Goal: Information Seeking & Learning: Check status

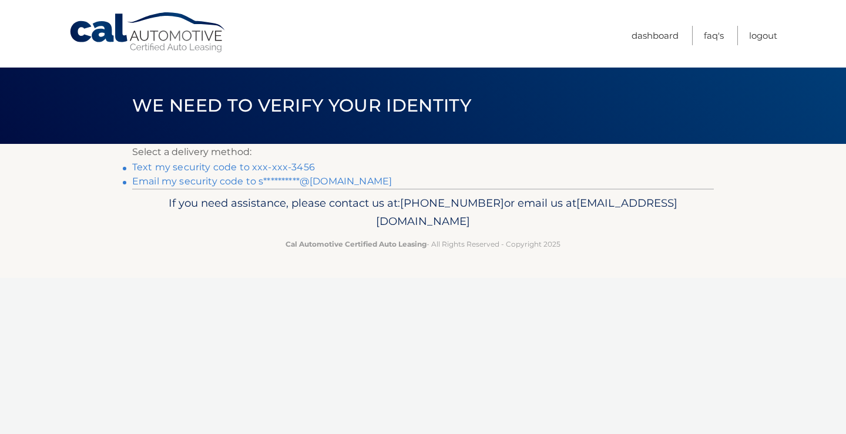
click at [224, 165] on link "Text my security code to xxx-xxx-3456" at bounding box center [223, 166] width 183 height 11
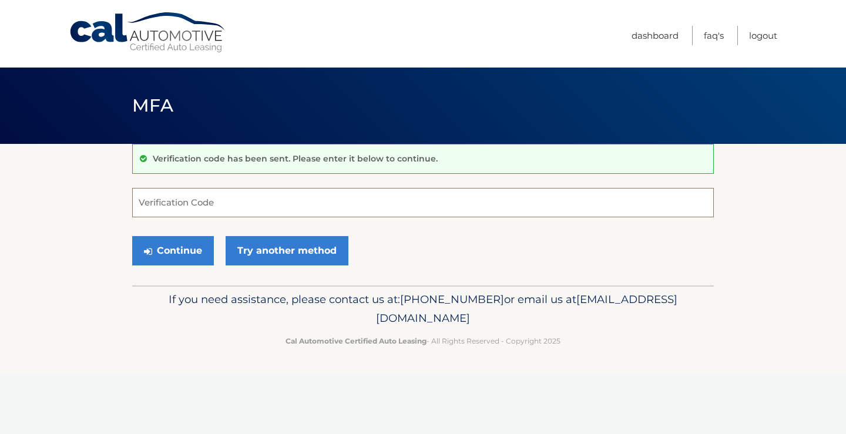
click at [190, 202] on input "Verification Code" at bounding box center [422, 202] width 581 height 29
type input "371958"
click at [187, 254] on button "Continue" at bounding box center [173, 250] width 82 height 29
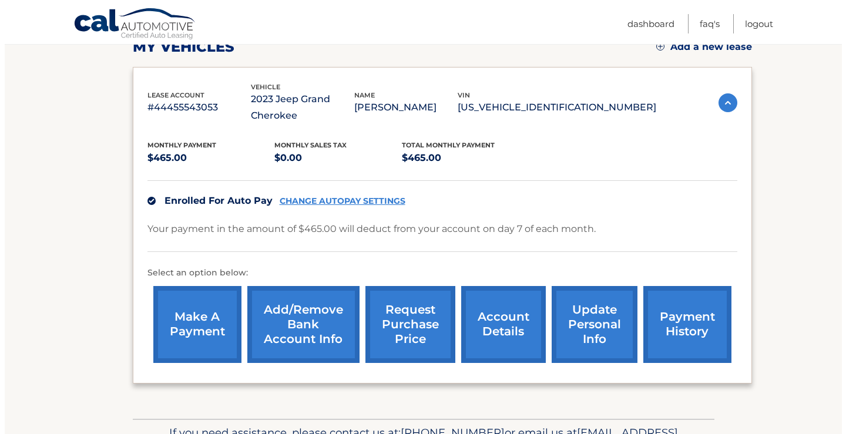
scroll to position [235, 0]
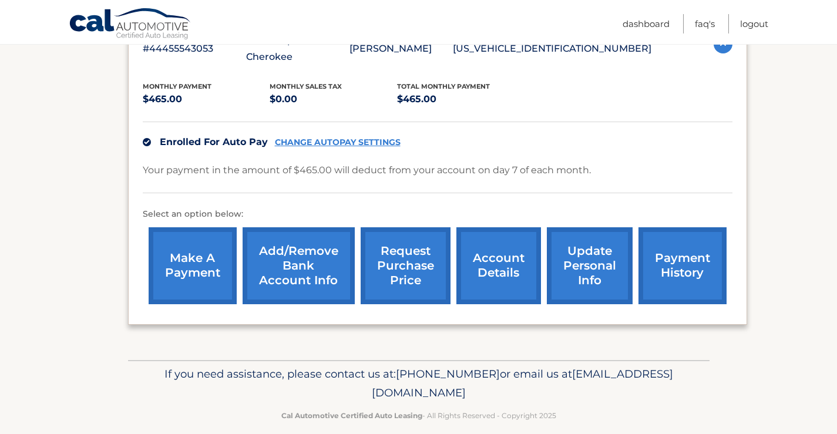
click at [405, 262] on link "request purchase price" at bounding box center [406, 265] width 90 height 77
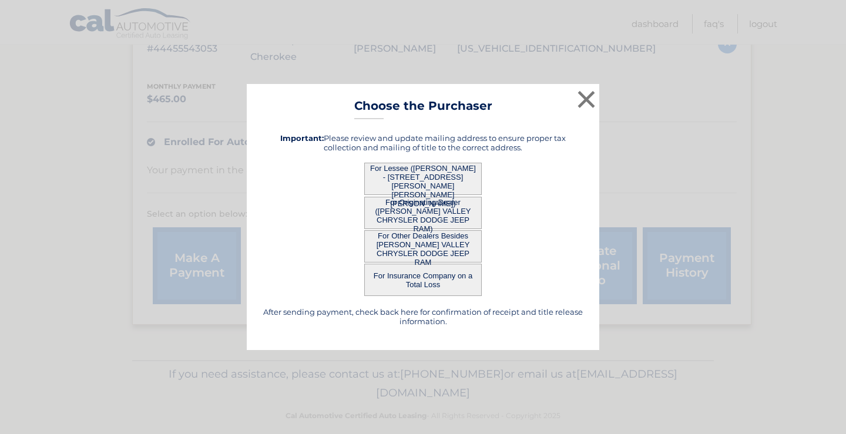
click at [411, 177] on button "For Lessee (STEPHEN FERRARA - 13 SANOK DR, , CAMPBELL HALL, ny 10916)" at bounding box center [422, 179] width 117 height 32
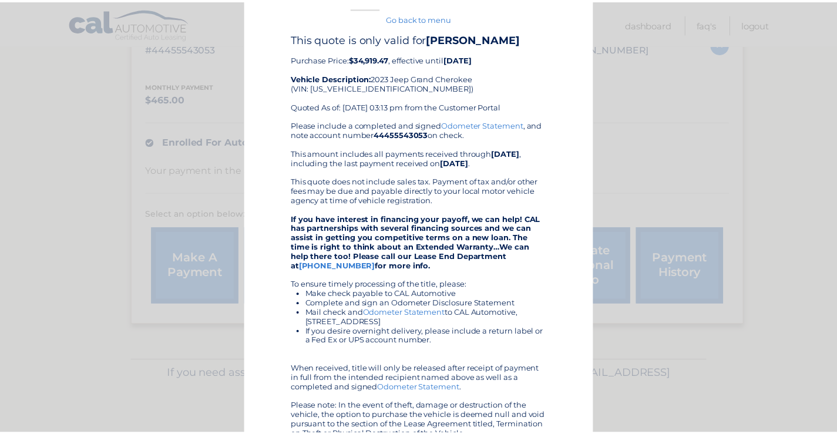
scroll to position [0, 0]
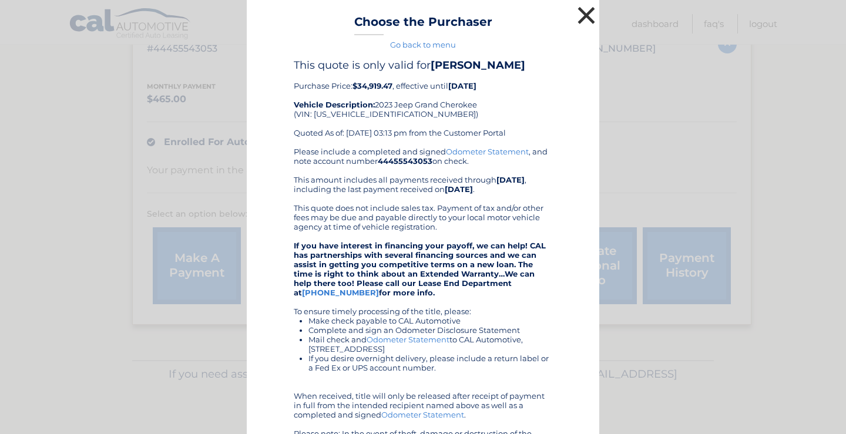
click at [580, 16] on button "×" at bounding box center [585, 15] width 23 height 23
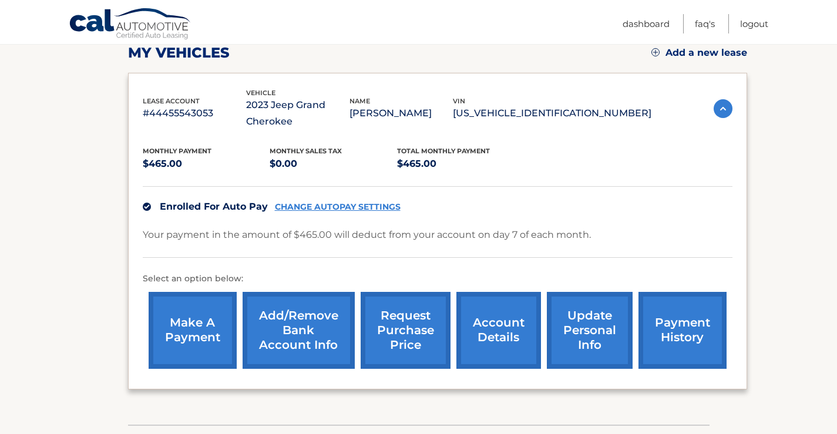
scroll to position [191, 0]
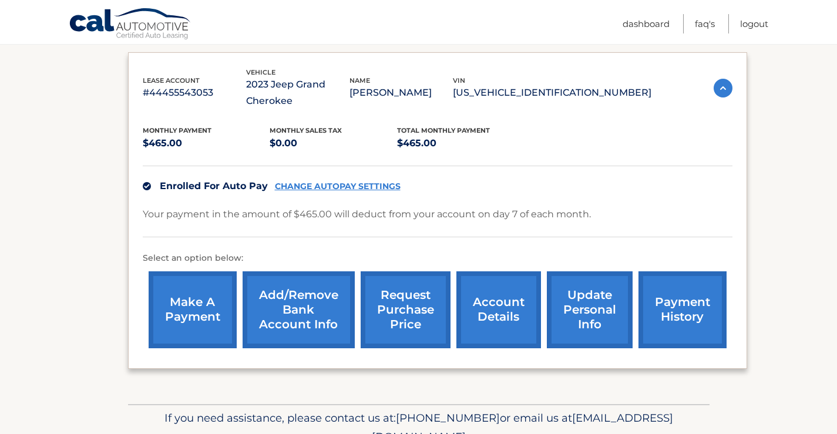
click at [675, 309] on link "payment history" at bounding box center [682, 309] width 88 height 77
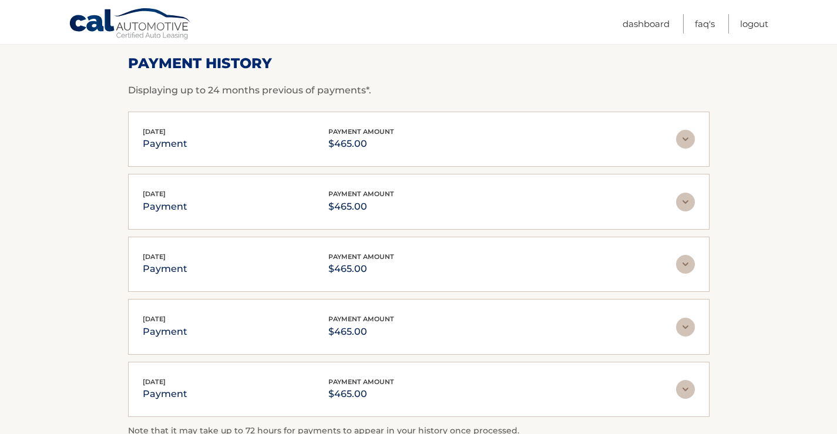
scroll to position [176, 0]
click at [677, 141] on img at bounding box center [685, 138] width 19 height 19
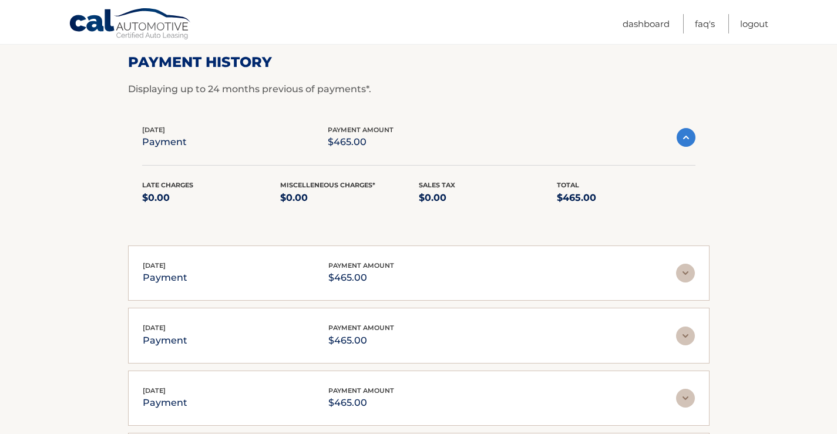
click at [685, 139] on img at bounding box center [685, 137] width 19 height 19
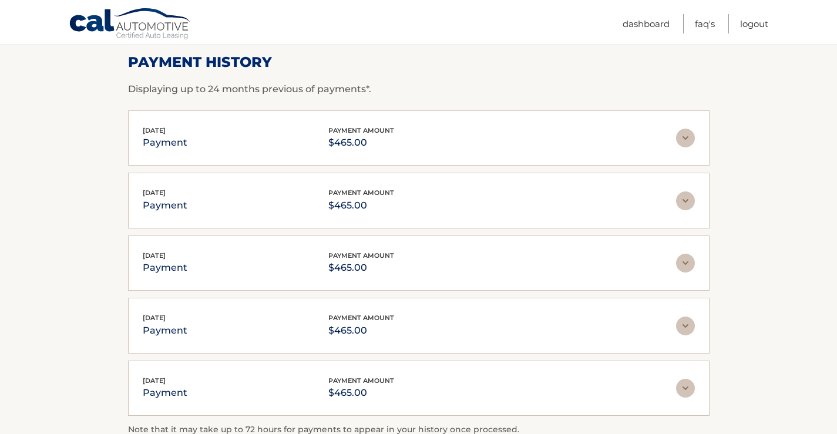
click at [683, 204] on img at bounding box center [685, 200] width 19 height 19
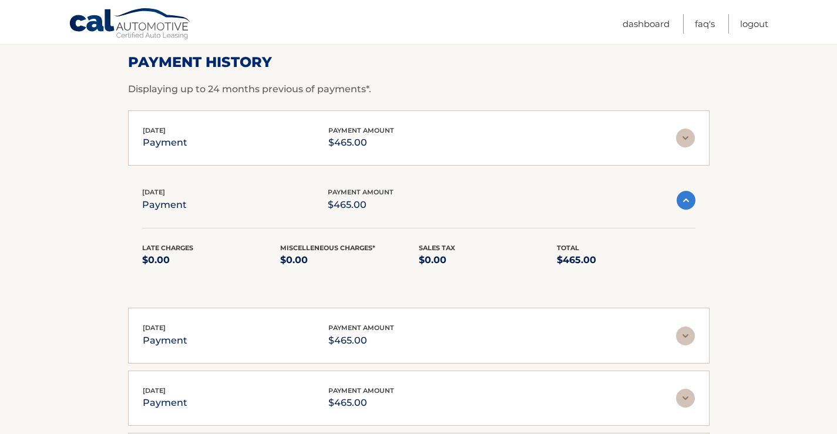
click at [683, 204] on img at bounding box center [685, 200] width 19 height 19
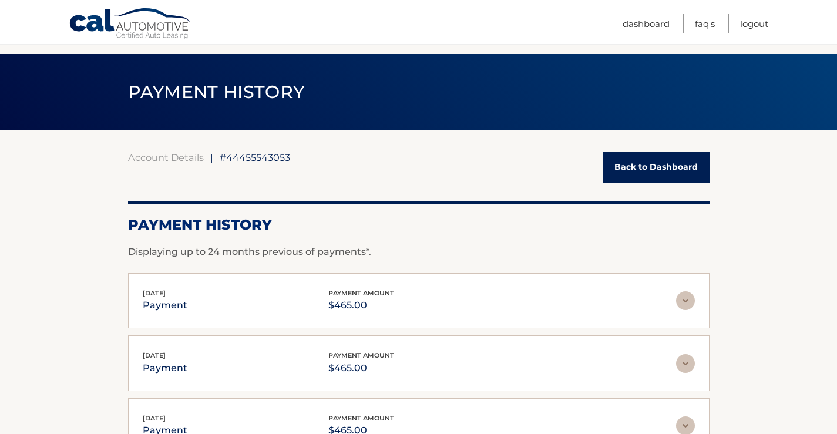
scroll to position [0, 0]
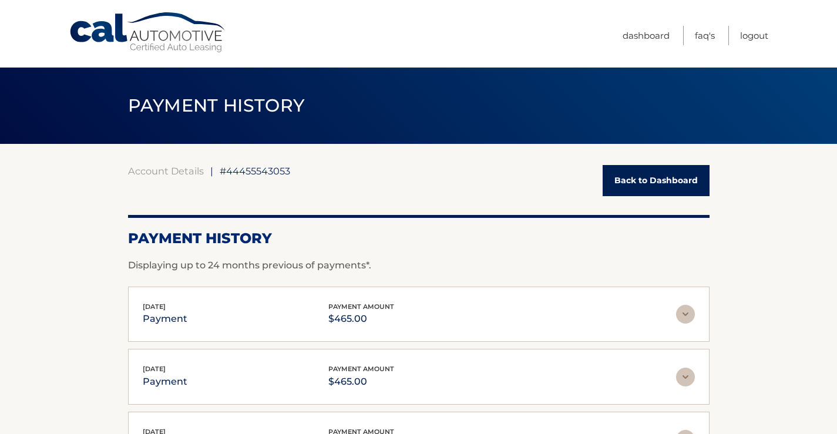
click at [619, 182] on link "Back to Dashboard" at bounding box center [655, 180] width 107 height 31
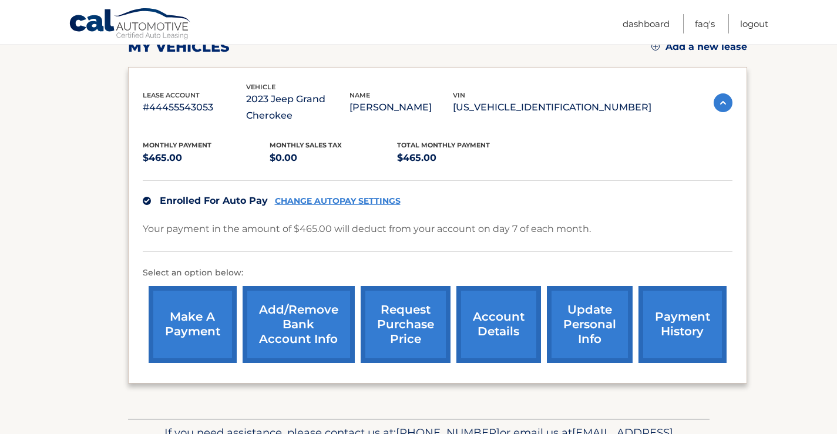
scroll to position [235, 0]
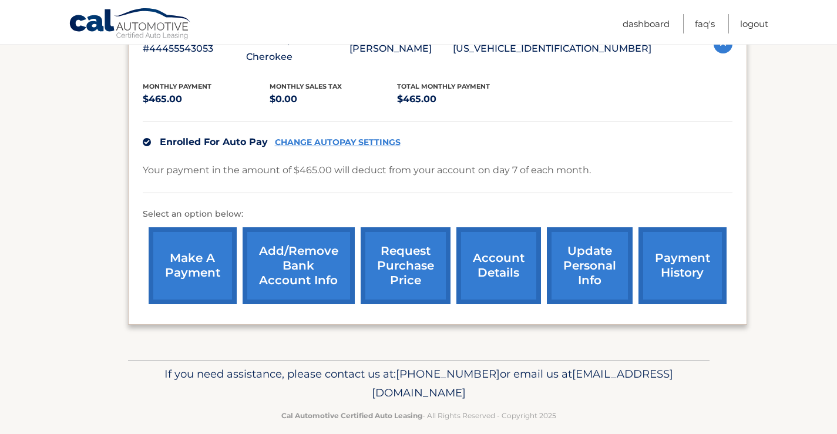
click at [506, 268] on link "account details" at bounding box center [498, 265] width 85 height 77
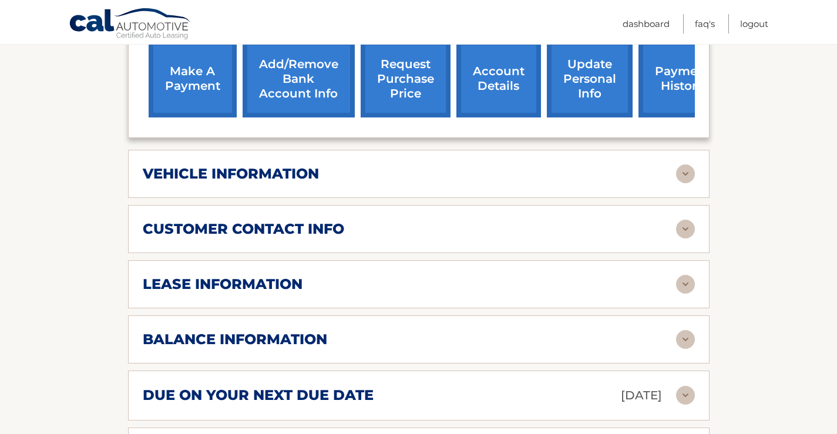
scroll to position [470, 0]
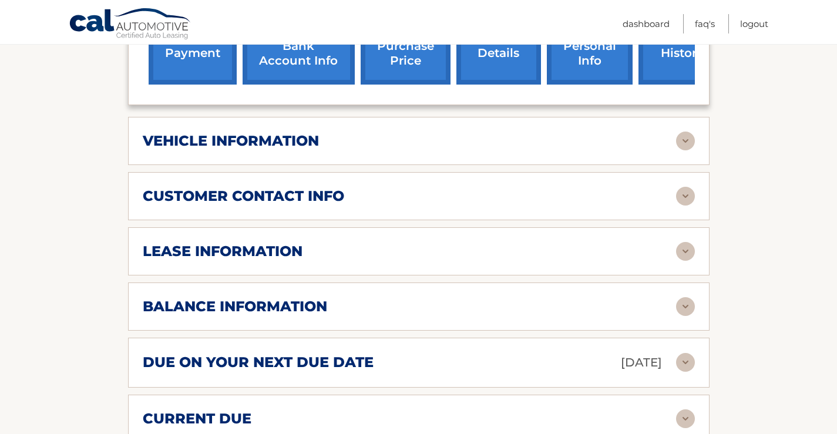
click at [538, 139] on div "vehicle information" at bounding box center [409, 141] width 533 height 18
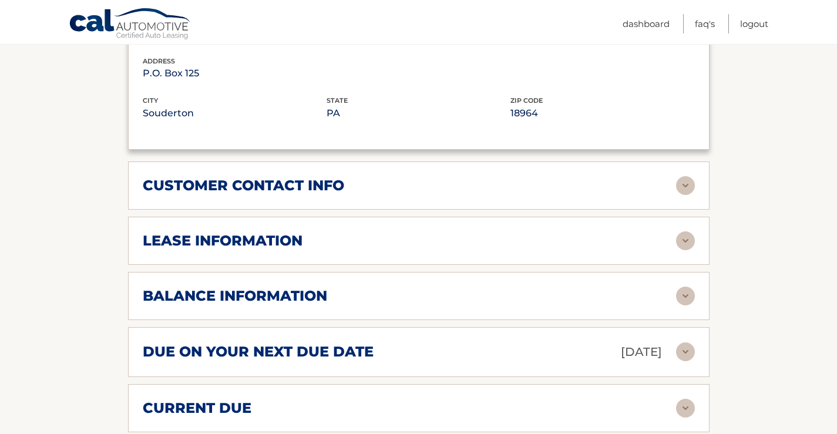
scroll to position [822, 0]
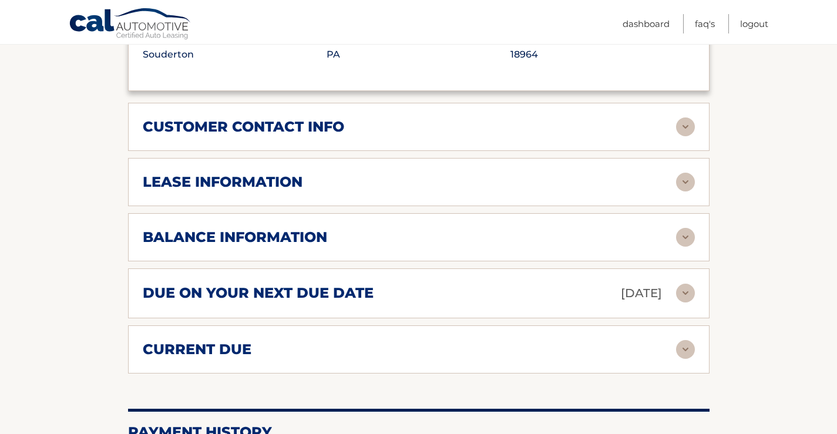
click at [501, 179] on div "lease information" at bounding box center [409, 182] width 533 height 18
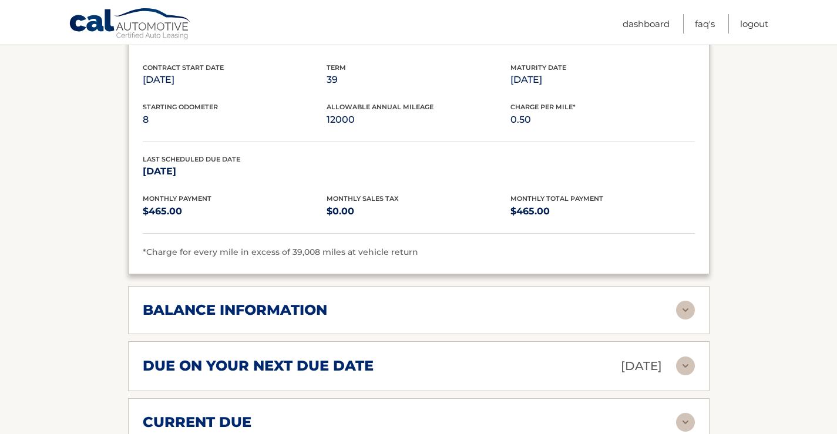
scroll to position [1057, 0]
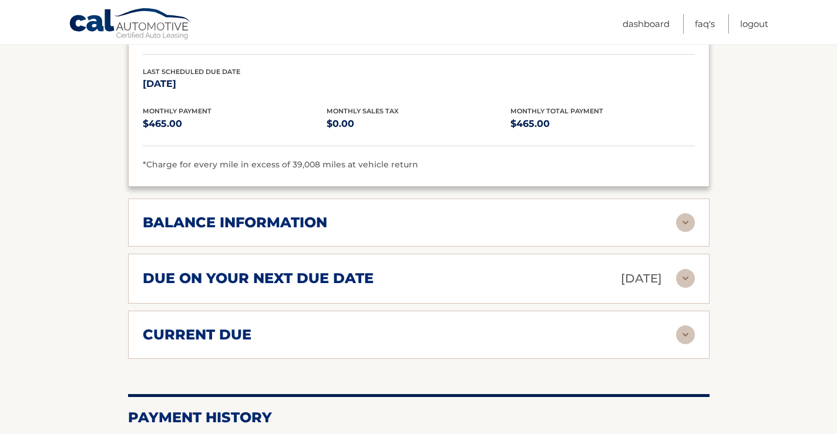
click at [451, 216] on div "balance information" at bounding box center [409, 223] width 533 height 18
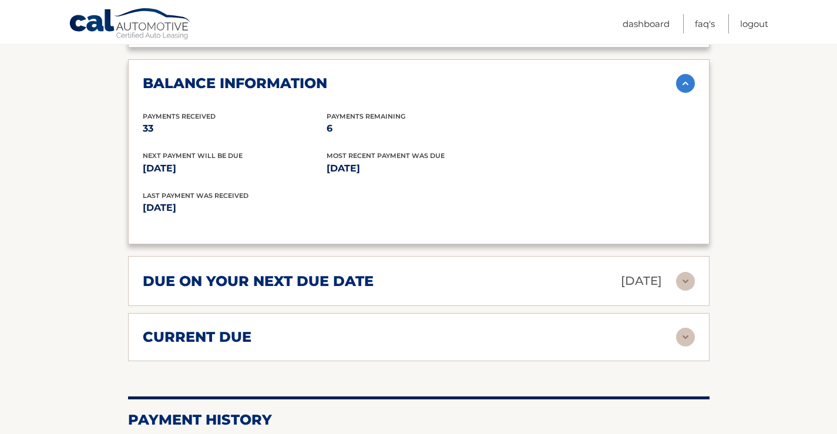
scroll to position [1233, 0]
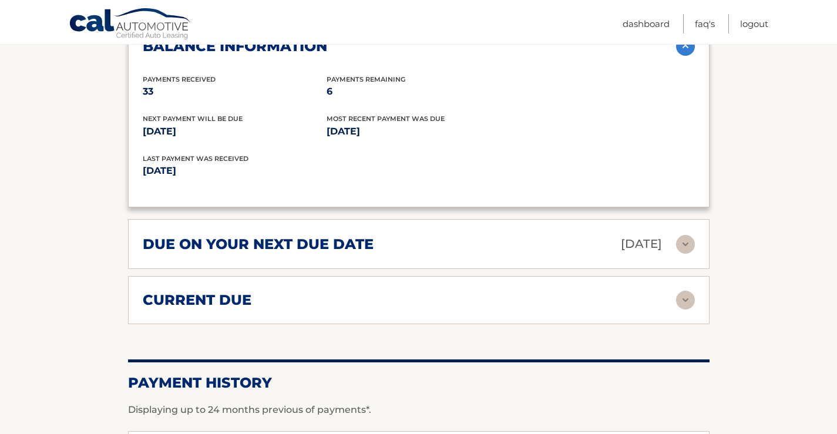
click at [465, 244] on div "due on your next due date [DATE]" at bounding box center [409, 244] width 533 height 21
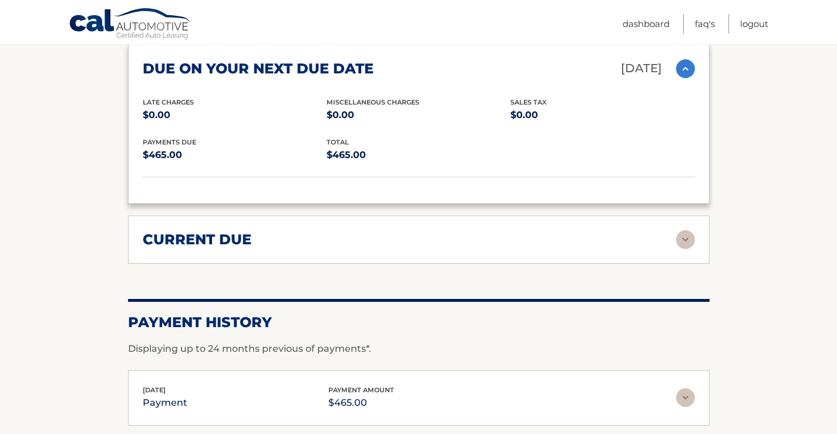
scroll to position [1409, 0]
click at [471, 237] on div "current due" at bounding box center [409, 239] width 533 height 18
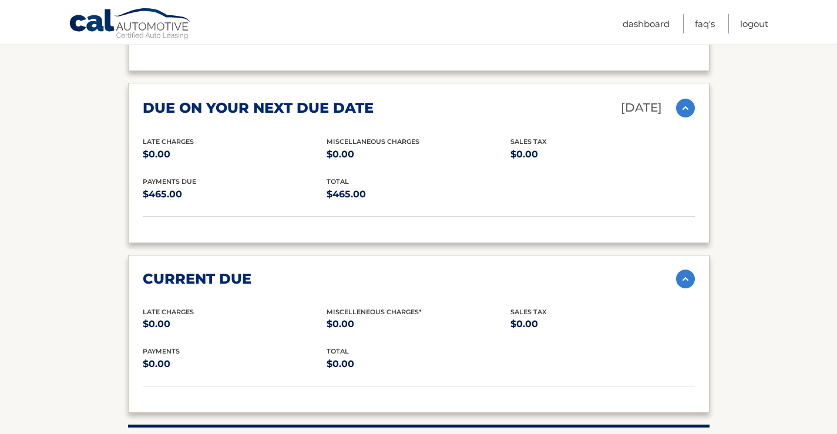
scroll to position [1174, 0]
